Goal: Task Accomplishment & Management: Use online tool/utility

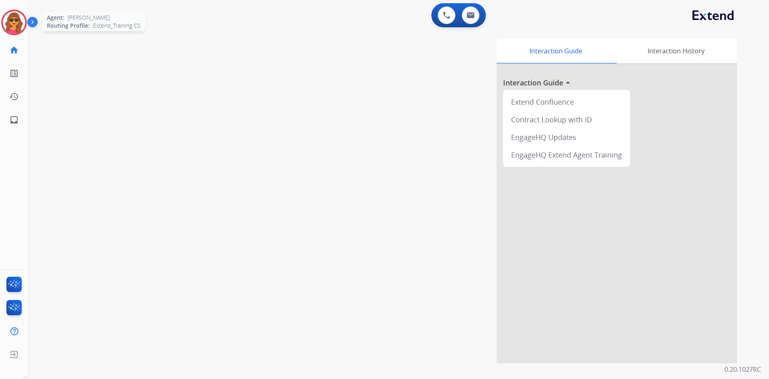
click at [8, 20] on img at bounding box center [14, 22] width 22 height 22
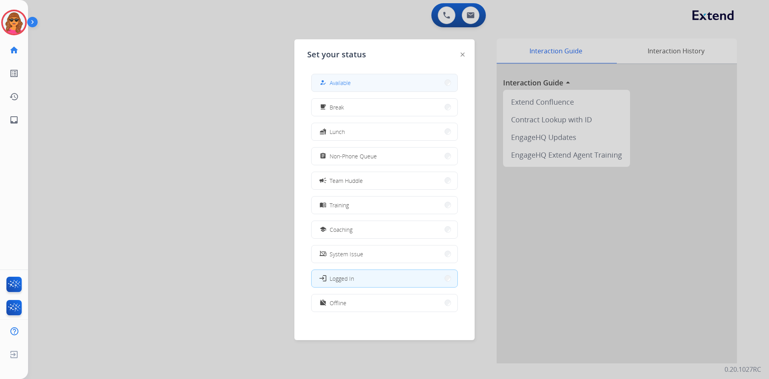
click at [348, 84] on span "Available" at bounding box center [340, 83] width 21 height 8
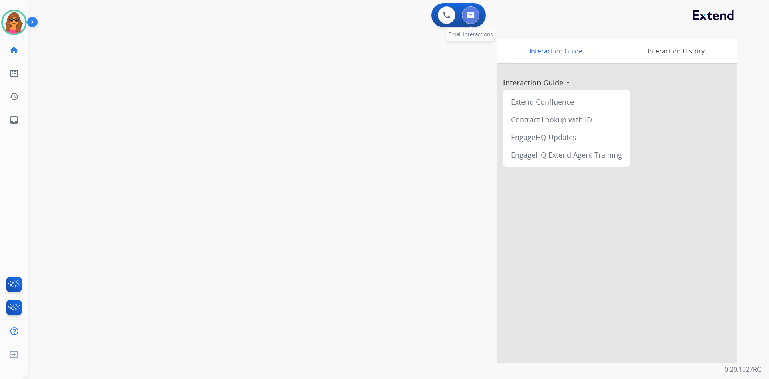
click at [472, 12] on button at bounding box center [471, 15] width 18 height 18
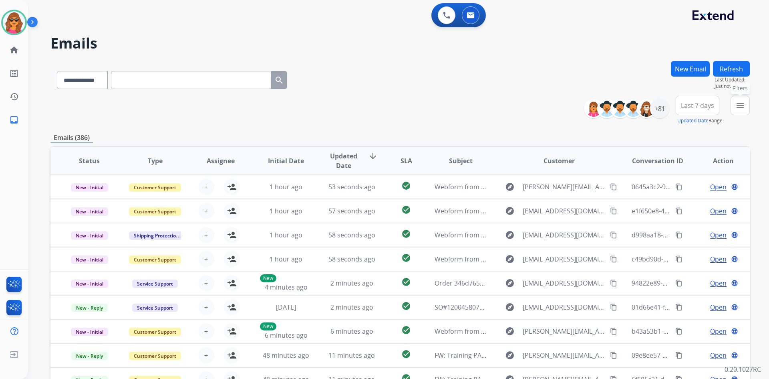
click at [736, 105] on mat-icon "menu" at bounding box center [740, 106] width 10 height 10
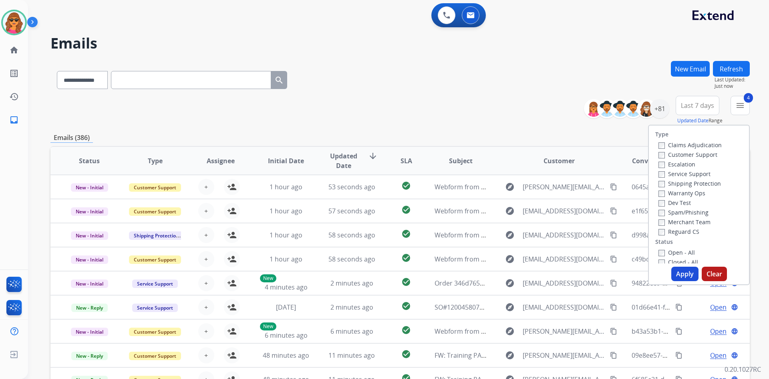
click at [679, 273] on button "Apply" at bounding box center [684, 273] width 27 height 14
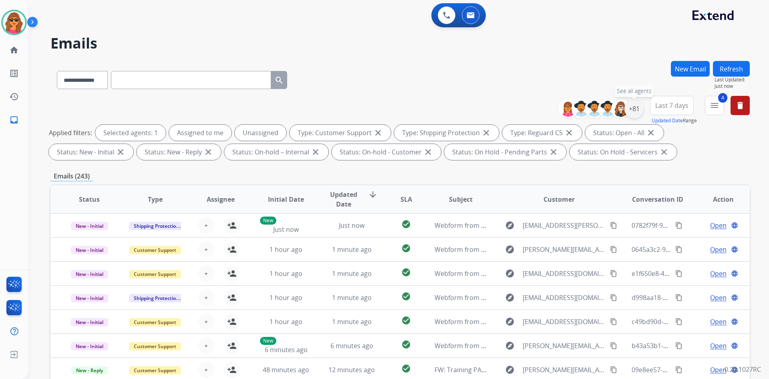
click at [639, 111] on div "+81" at bounding box center [634, 108] width 19 height 19
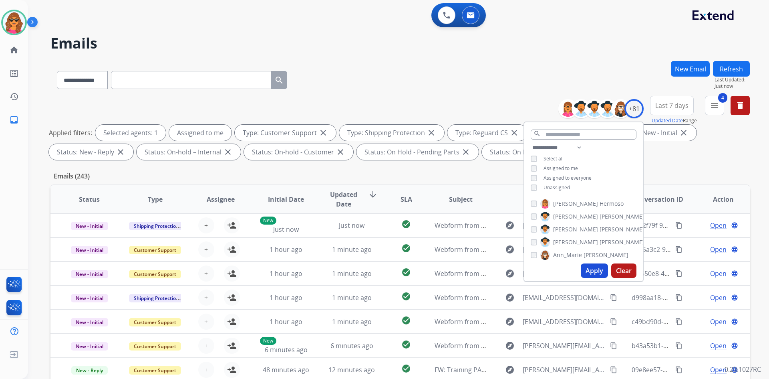
click at [590, 269] on button "Apply" at bounding box center [594, 270] width 27 height 14
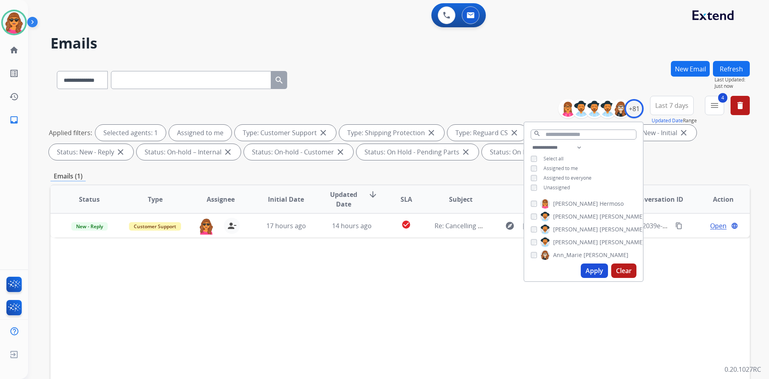
click at [647, 270] on div "Status Type Assignee Initial Date Updated Date arrow_downward SLA Subject Custo…" at bounding box center [399, 318] width 699 height 268
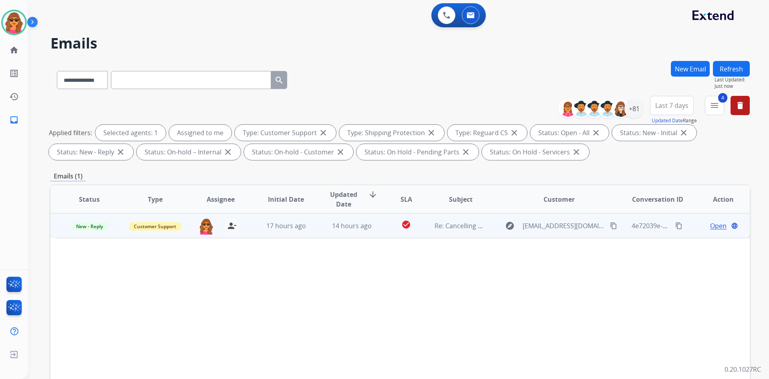
click at [712, 221] on span "Open" at bounding box center [718, 226] width 16 height 10
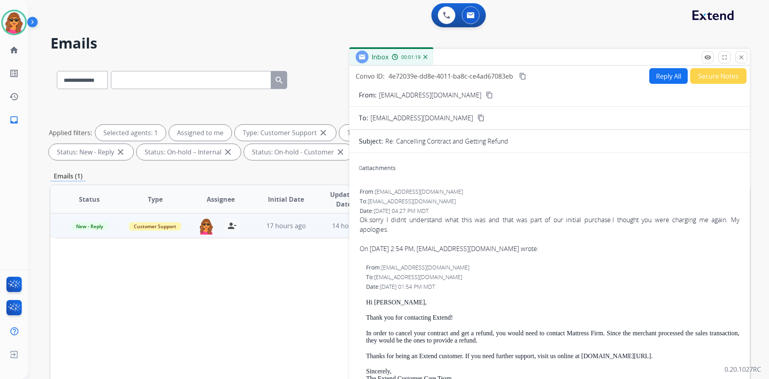
click at [706, 73] on button "Secure Notes" at bounding box center [718, 76] width 56 height 16
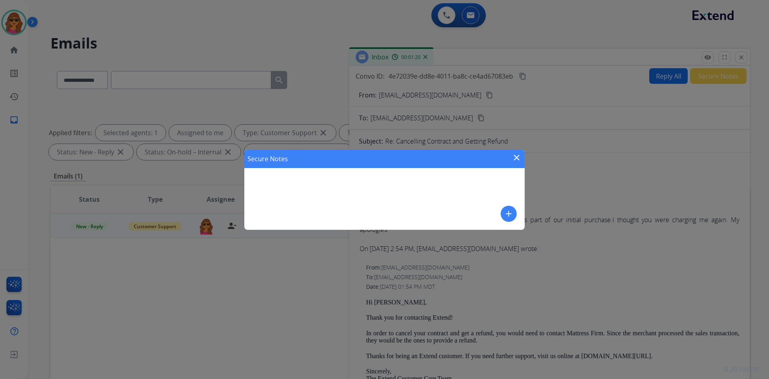
click at [509, 208] on button "add" at bounding box center [509, 214] width 16 height 16
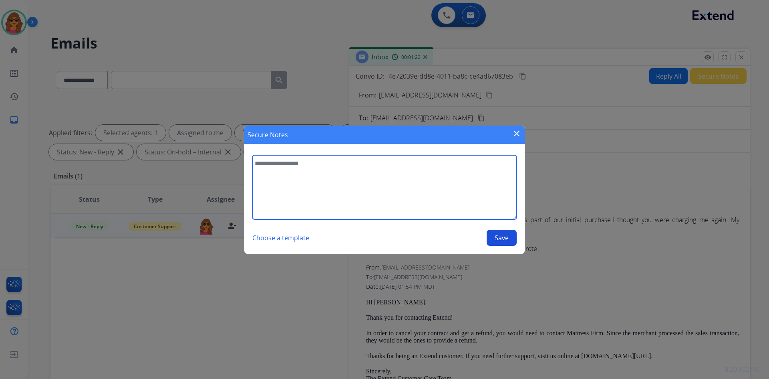
click at [258, 162] on textarea at bounding box center [384, 187] width 264 height 64
type textarea "**********"
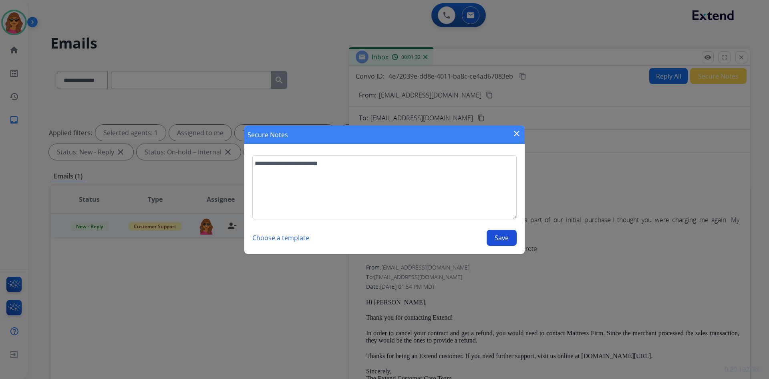
click at [493, 235] on button "Save" at bounding box center [502, 238] width 30 height 16
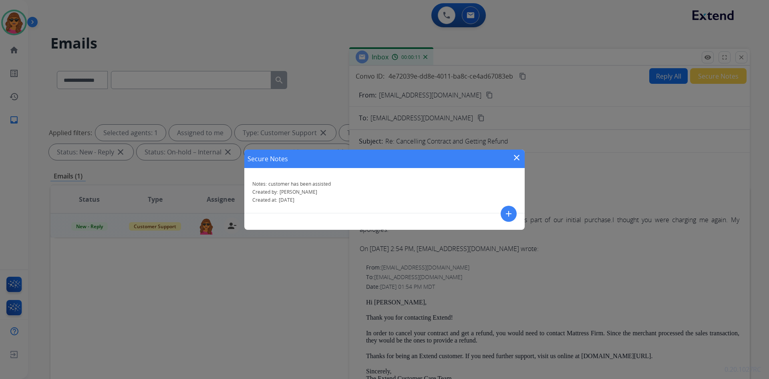
click at [517, 157] on mat-icon "close" at bounding box center [517, 158] width 10 height 10
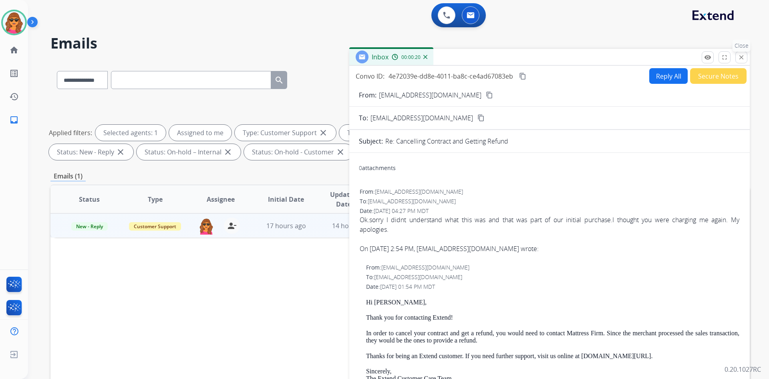
click at [740, 58] on mat-icon "close" at bounding box center [741, 57] width 7 height 7
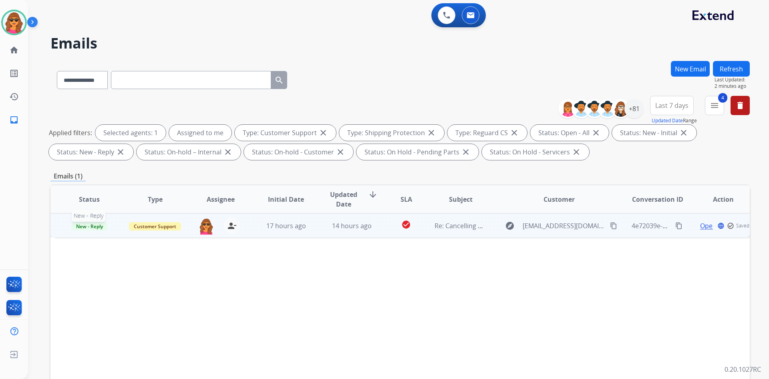
click at [99, 223] on span "New - Reply" at bounding box center [89, 226] width 36 height 8
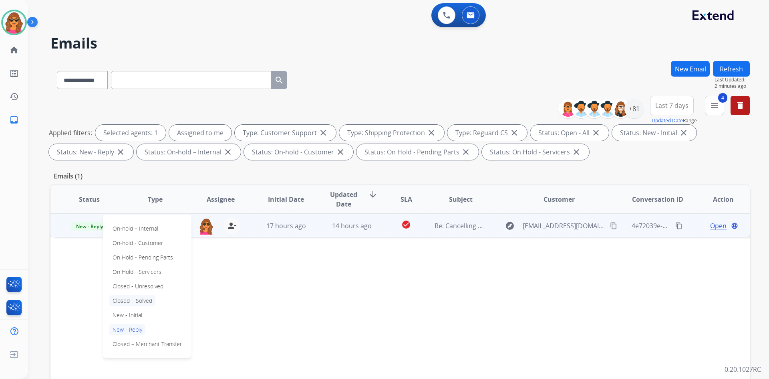
click at [117, 300] on p "Closed – Solved" at bounding box center [132, 300] width 46 height 11
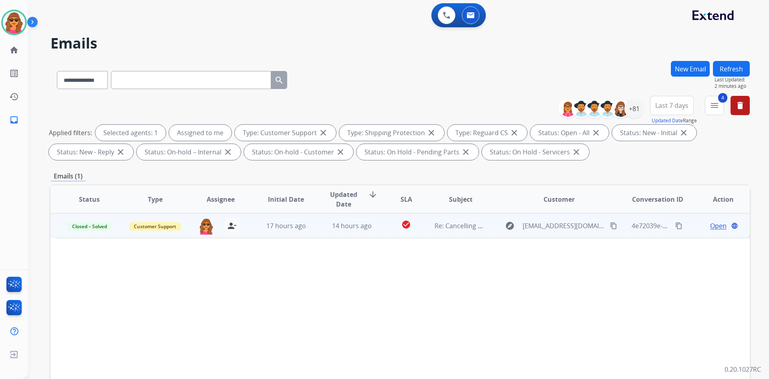
click at [733, 65] on button "Refresh" at bounding box center [731, 69] width 37 height 16
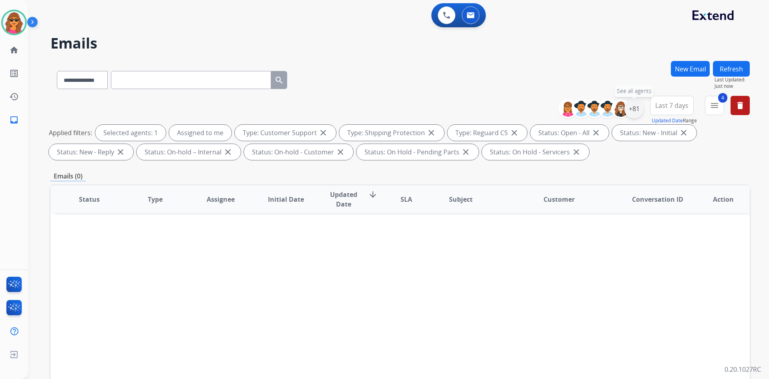
click at [634, 107] on div "+81" at bounding box center [634, 108] width 19 height 19
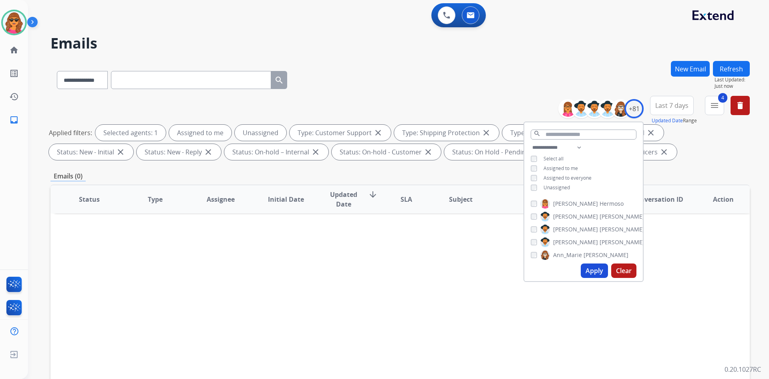
click at [591, 270] on button "Apply" at bounding box center [594, 270] width 27 height 14
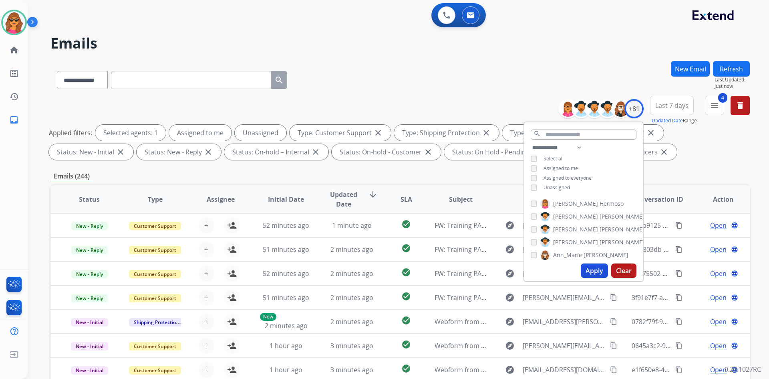
click at [677, 166] on div "**********" at bounding box center [399, 277] width 699 height 433
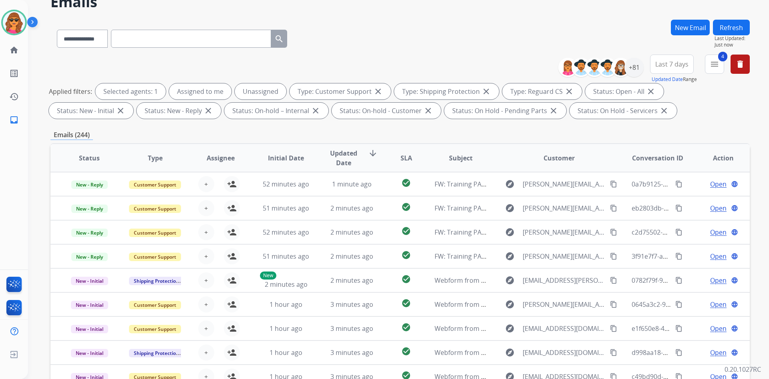
scroll to position [116, 0]
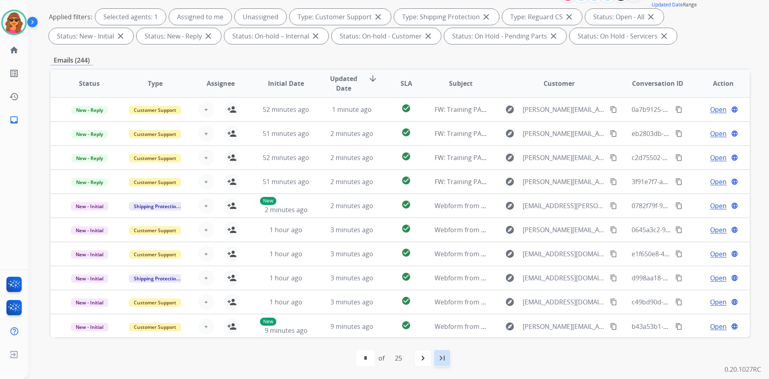
click at [443, 355] on mat-icon "last_page" at bounding box center [442, 358] width 10 height 10
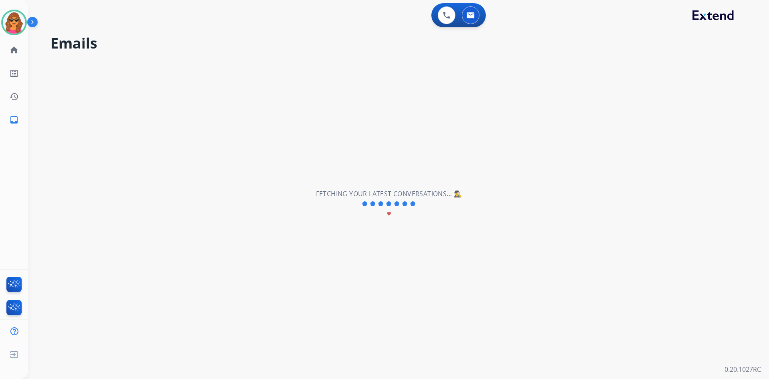
scroll to position [0, 0]
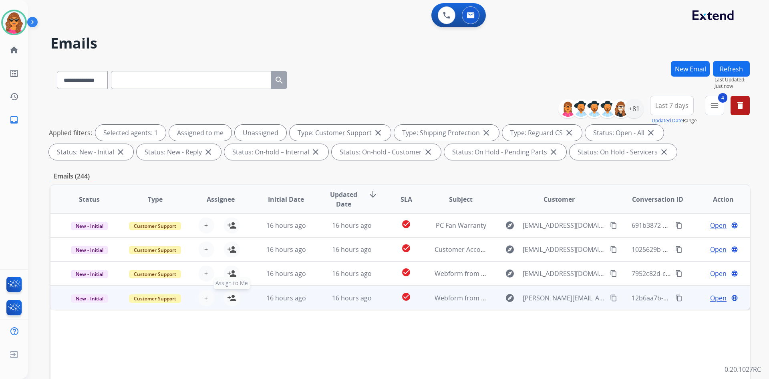
click at [235, 298] on button "person_add Assign to Me" at bounding box center [232, 298] width 16 height 16
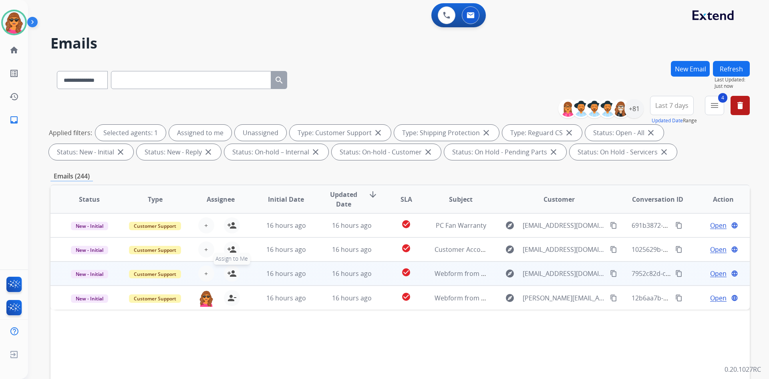
click at [235, 275] on mat-icon "person_add" at bounding box center [232, 273] width 10 height 10
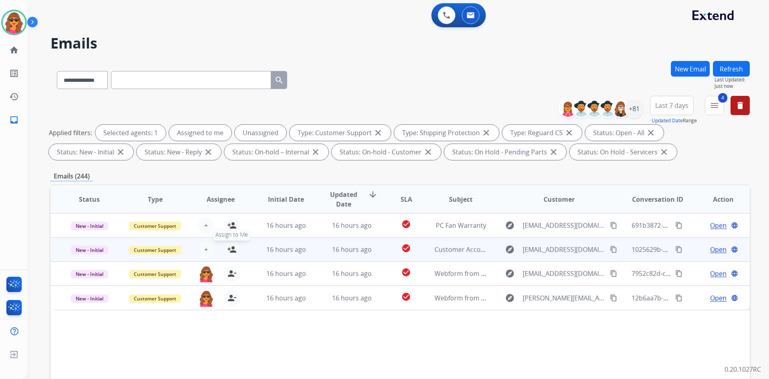
click at [227, 253] on mat-icon "person_add" at bounding box center [232, 249] width 10 height 10
click at [227, 247] on mat-icon "person_remove" at bounding box center [232, 249] width 10 height 10
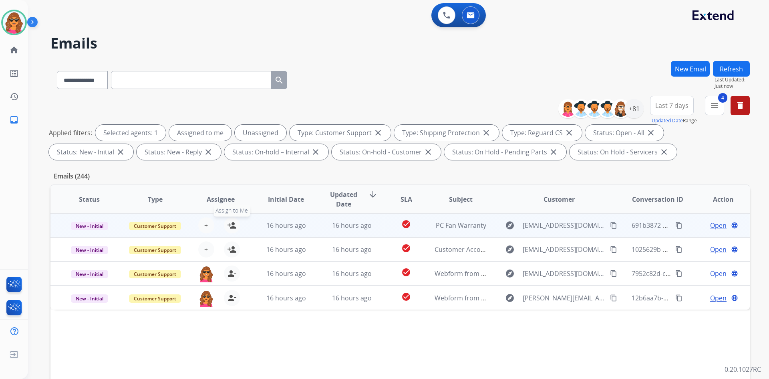
click at [227, 223] on mat-icon "person_add" at bounding box center [232, 225] width 10 height 10
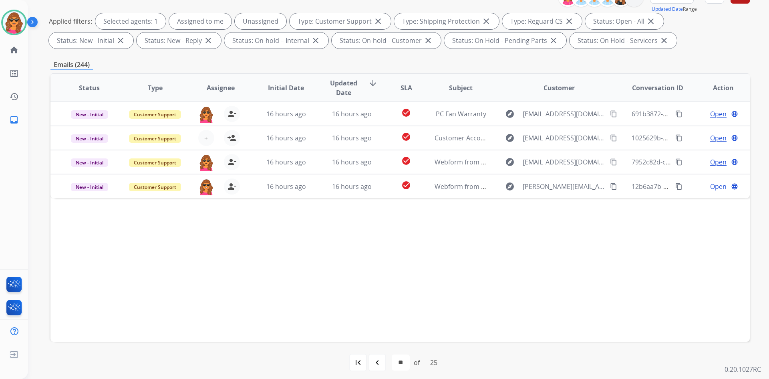
scroll to position [116, 0]
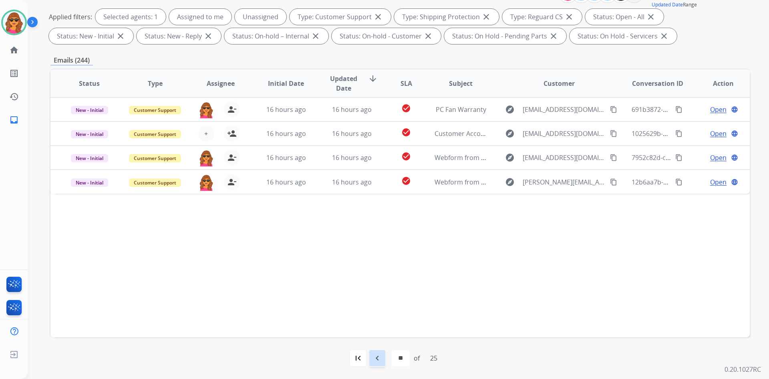
click at [381, 355] on div "navigate_before" at bounding box center [378, 358] width 18 height 18
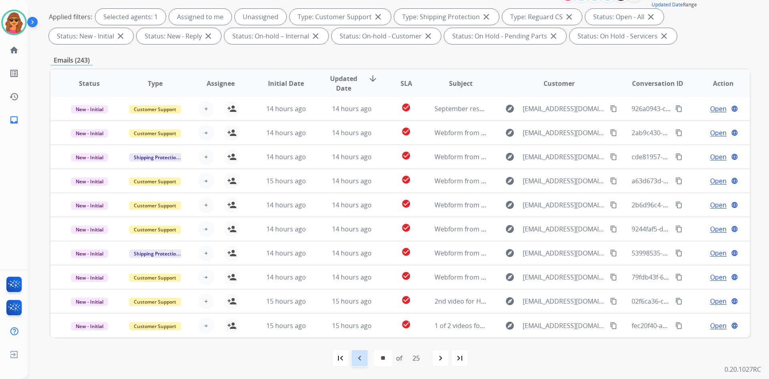
click at [362, 355] on mat-icon "navigate_before" at bounding box center [360, 358] width 10 height 10
select select "**"
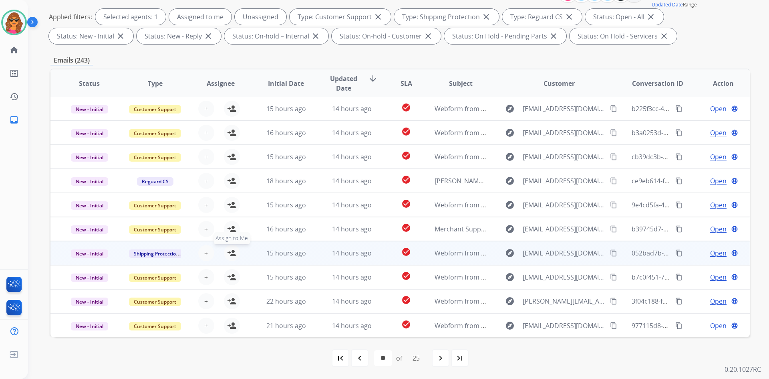
click at [230, 254] on mat-icon "person_add" at bounding box center [232, 253] width 10 height 10
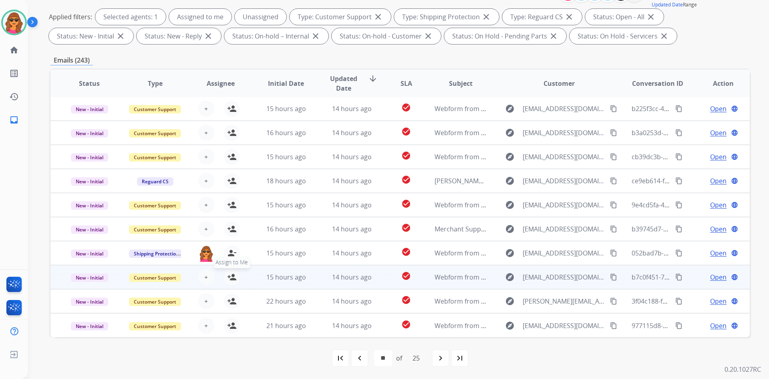
click at [227, 273] on mat-icon "person_add" at bounding box center [232, 277] width 10 height 10
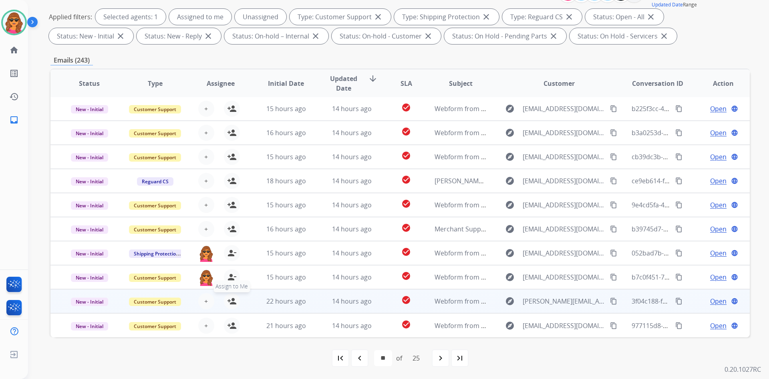
click at [231, 299] on mat-icon "person_add" at bounding box center [232, 301] width 10 height 10
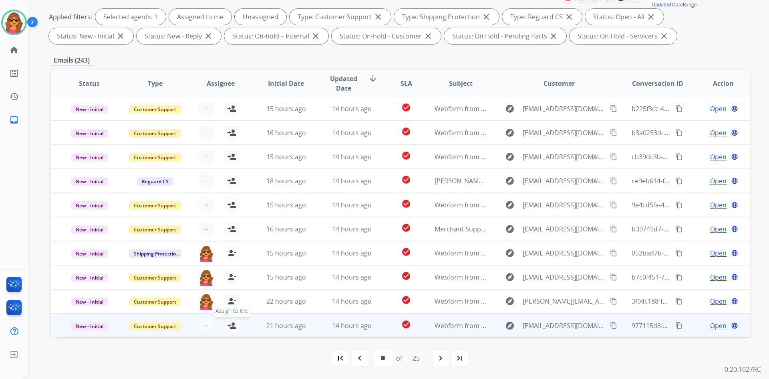
click at [231, 324] on mat-icon "person_add" at bounding box center [232, 325] width 10 height 10
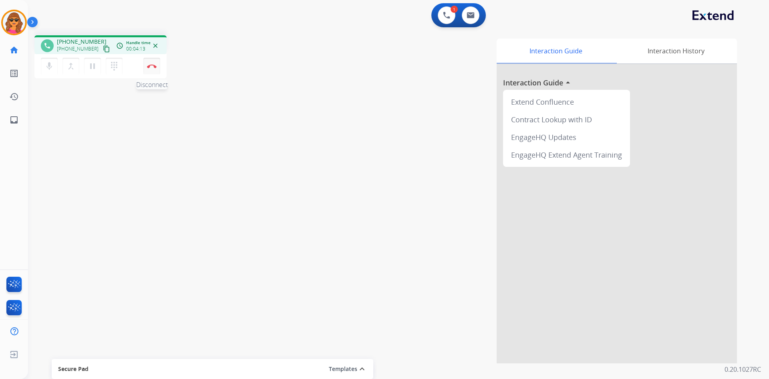
click at [151, 64] on img at bounding box center [152, 66] width 10 height 4
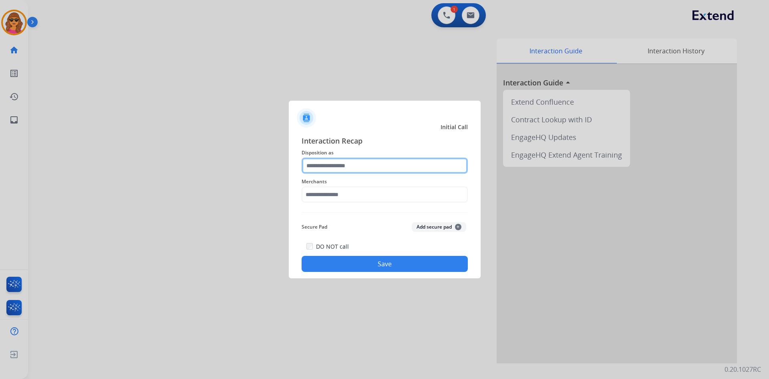
click at [305, 160] on input "text" at bounding box center [385, 165] width 166 height 16
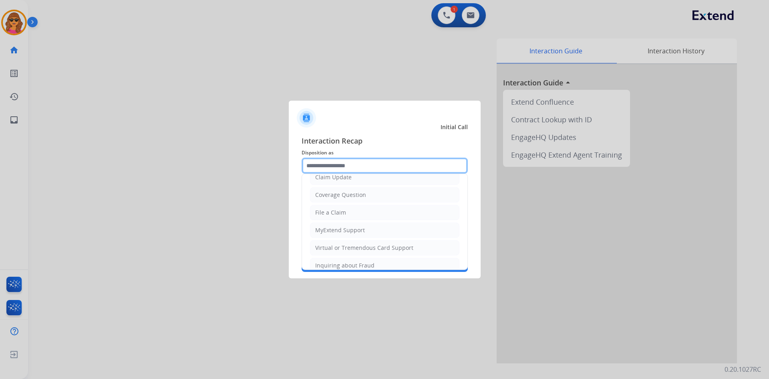
scroll to position [40, 0]
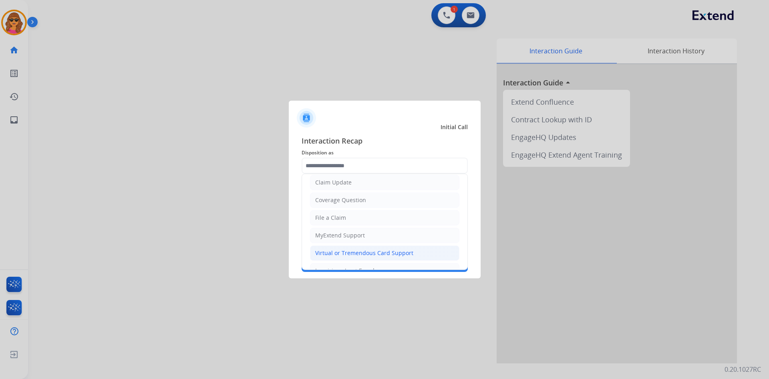
click at [340, 252] on div "Virtual or Tremendous Card Support" at bounding box center [364, 253] width 98 height 8
type input "**********"
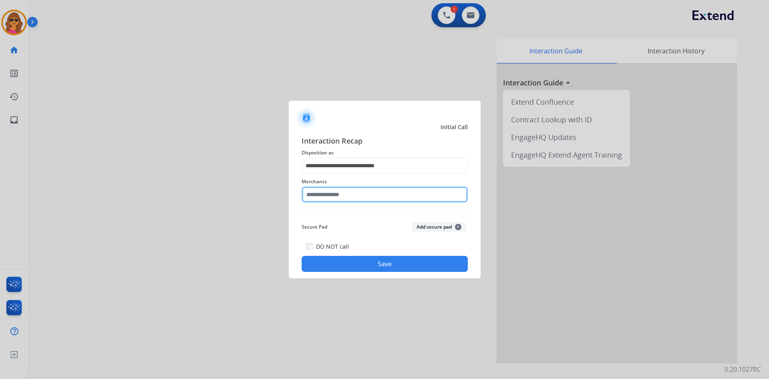
click at [306, 193] on input "text" at bounding box center [385, 194] width 166 height 16
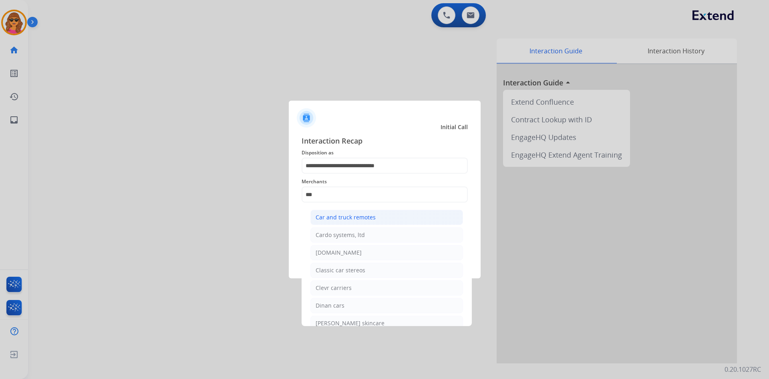
click at [340, 218] on div "Car and truck remotes" at bounding box center [346, 217] width 60 height 8
type input "**********"
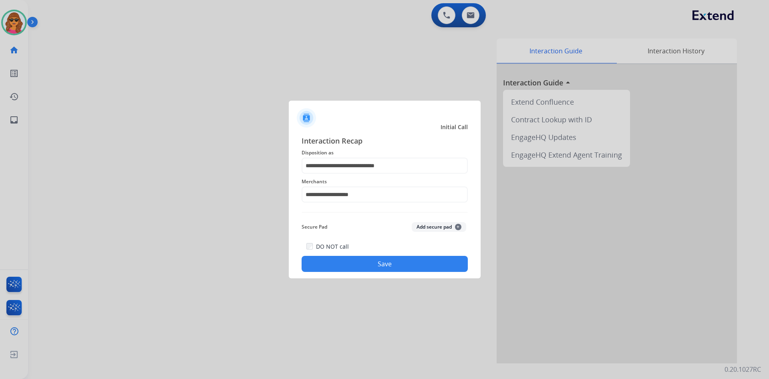
click at [384, 263] on button "Save" at bounding box center [385, 264] width 166 height 16
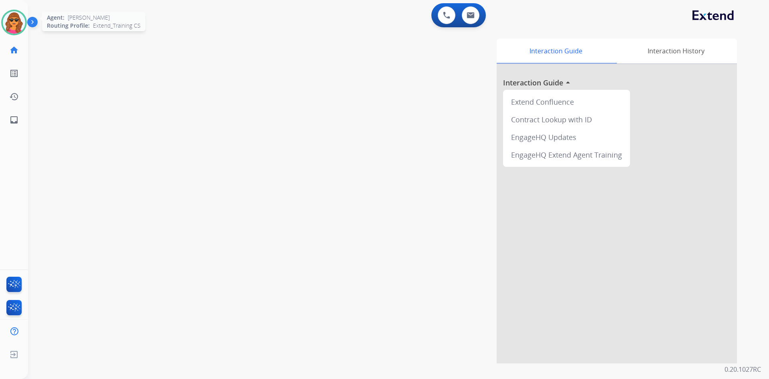
click at [13, 20] on img at bounding box center [14, 22] width 22 height 22
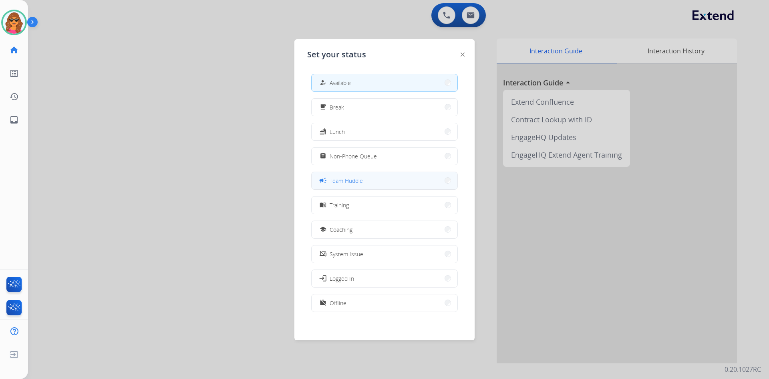
click at [359, 173] on button "campaign Team Huddle" at bounding box center [385, 180] width 146 height 17
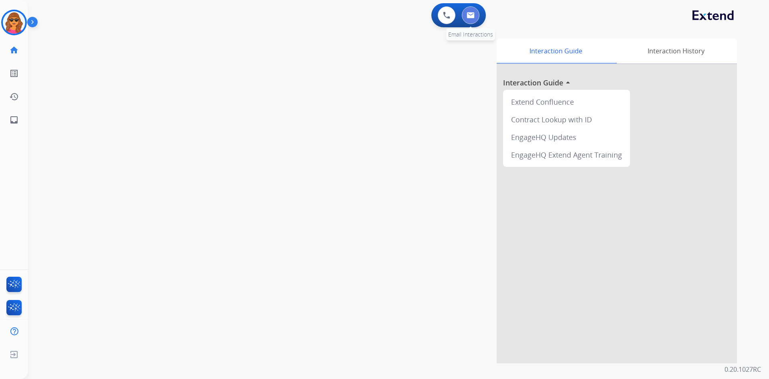
click at [469, 16] on img at bounding box center [471, 15] width 8 height 6
select select "**********"
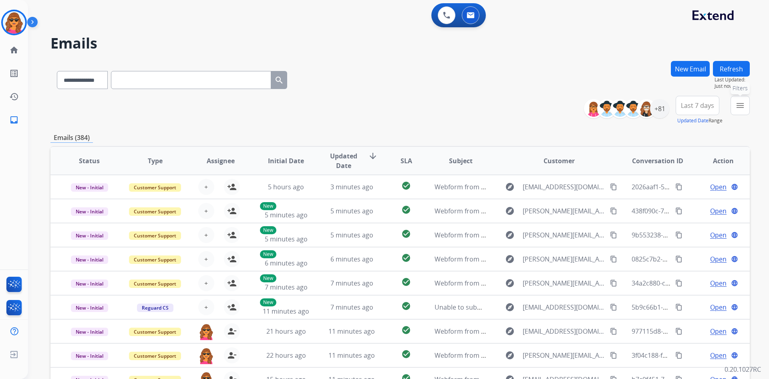
click at [739, 101] on mat-icon "menu" at bounding box center [740, 106] width 10 height 10
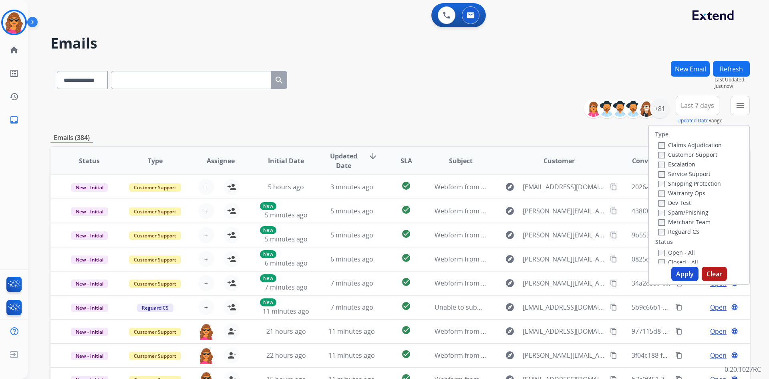
click at [659, 151] on label "Customer Support" at bounding box center [688, 155] width 59 height 8
click at [681, 276] on button "Apply" at bounding box center [684, 273] width 27 height 14
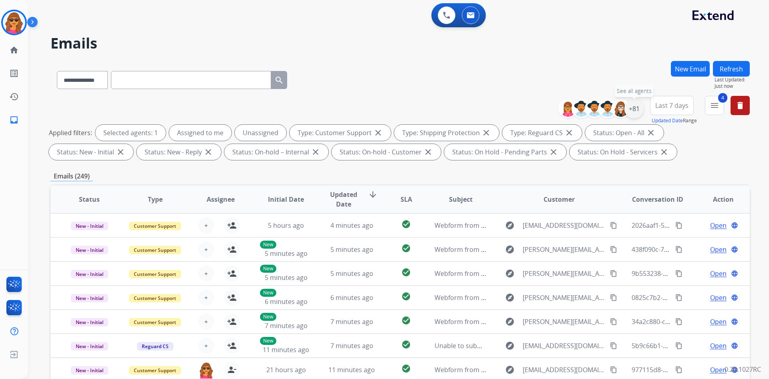
click at [631, 106] on div "+81" at bounding box center [634, 108] width 19 height 19
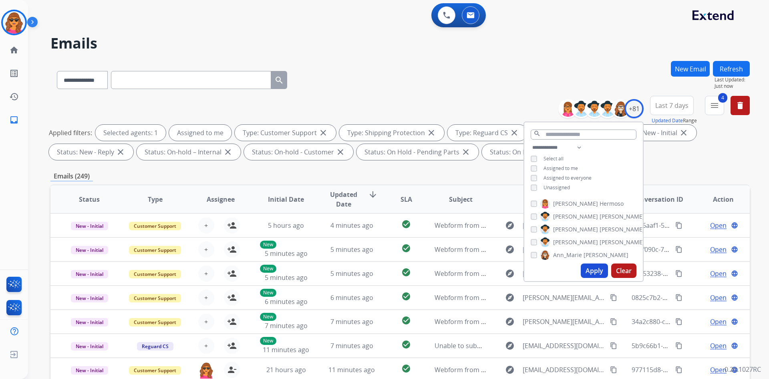
click at [598, 276] on button "Apply" at bounding box center [594, 270] width 27 height 14
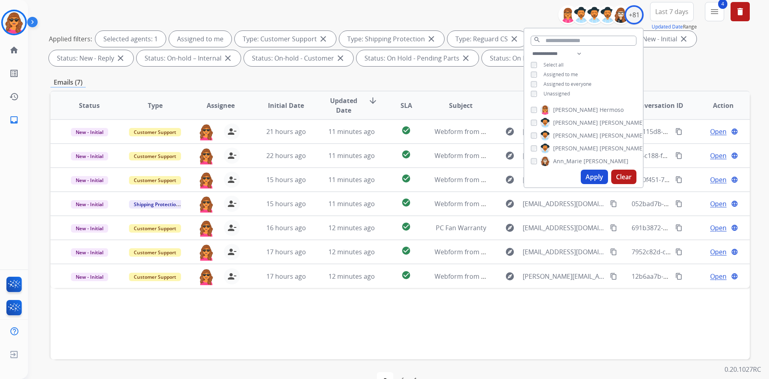
scroll to position [116, 0]
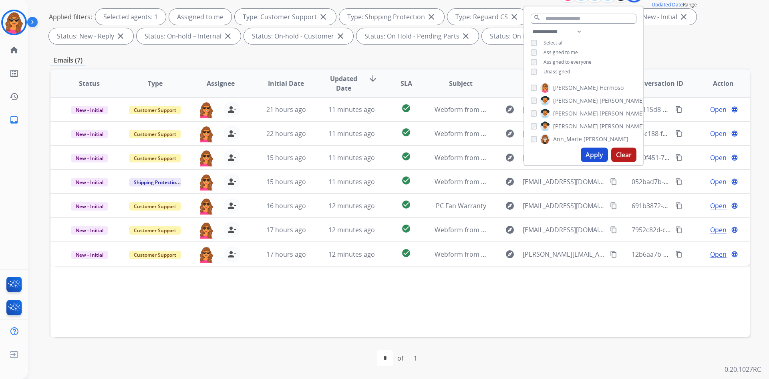
click at [665, 48] on div "**********" at bounding box center [399, 161] width 699 height 433
